Goal: Task Accomplishment & Management: Manage account settings

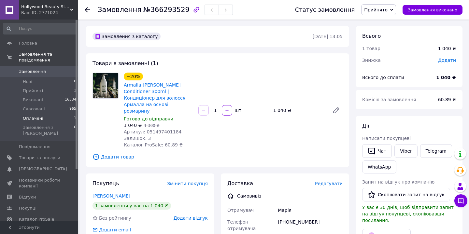
click at [28, 119] on span "Оплачені" at bounding box center [33, 119] width 21 height 6
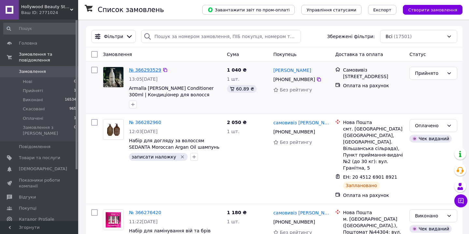
click at [140, 72] on link "№ 366293529" at bounding box center [145, 69] width 32 height 5
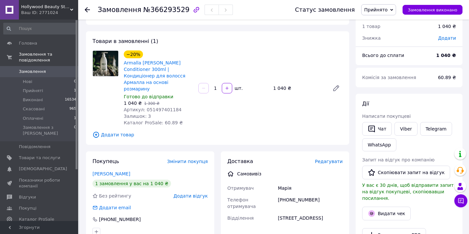
scroll to position [22, 0]
click at [29, 118] on span "Оплачені" at bounding box center [33, 119] width 21 height 6
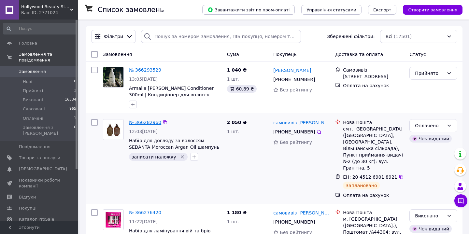
click at [151, 123] on link "№ 366282960" at bounding box center [145, 122] width 32 height 5
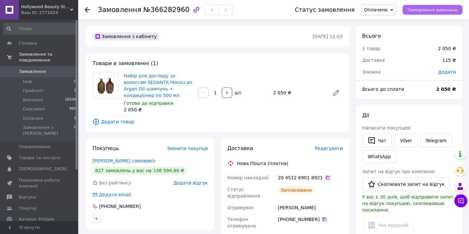
click at [450, 7] on button "Замовлення виконано" at bounding box center [433, 10] width 60 height 10
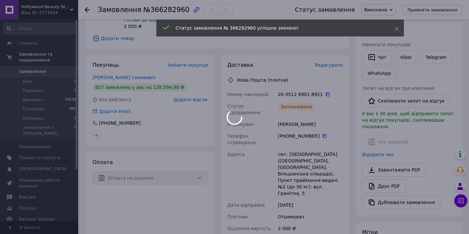
scroll to position [91, 0]
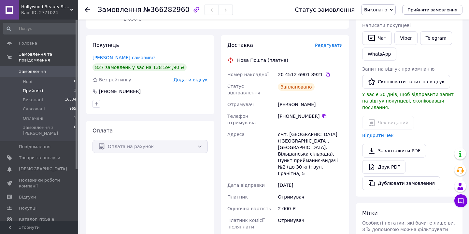
click at [30, 94] on li "Прийняті 1" at bounding box center [40, 90] width 80 height 9
